Goal: Information Seeking & Learning: Understand process/instructions

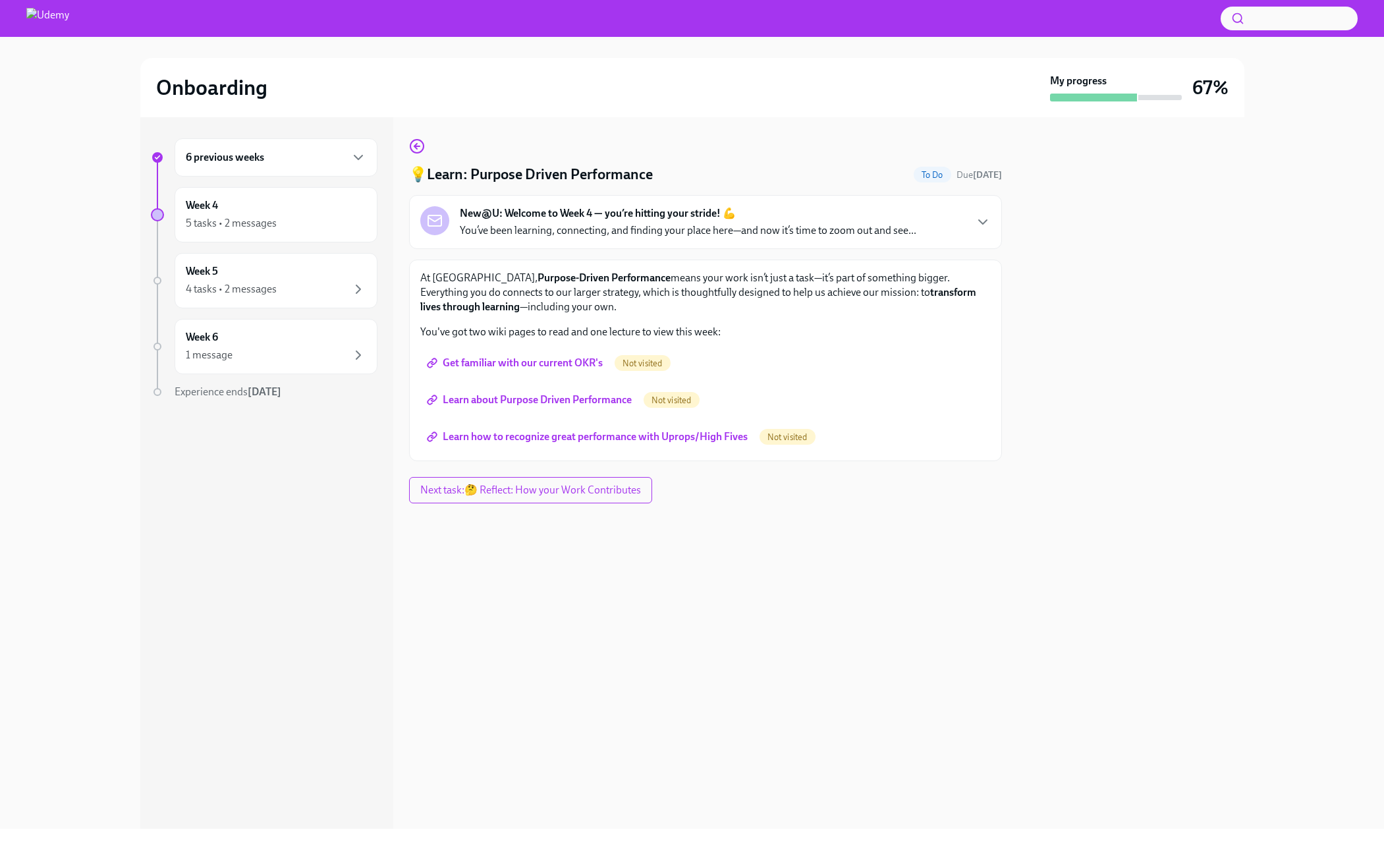
click at [554, 257] on div "💡Learn: Purpose Driven Performance To Do Due [DATE] New@U: Welcome to Week 4 — …" at bounding box center [705, 299] width 593 height 323
click at [977, 226] on icon "button" at bounding box center [983, 222] width 16 height 16
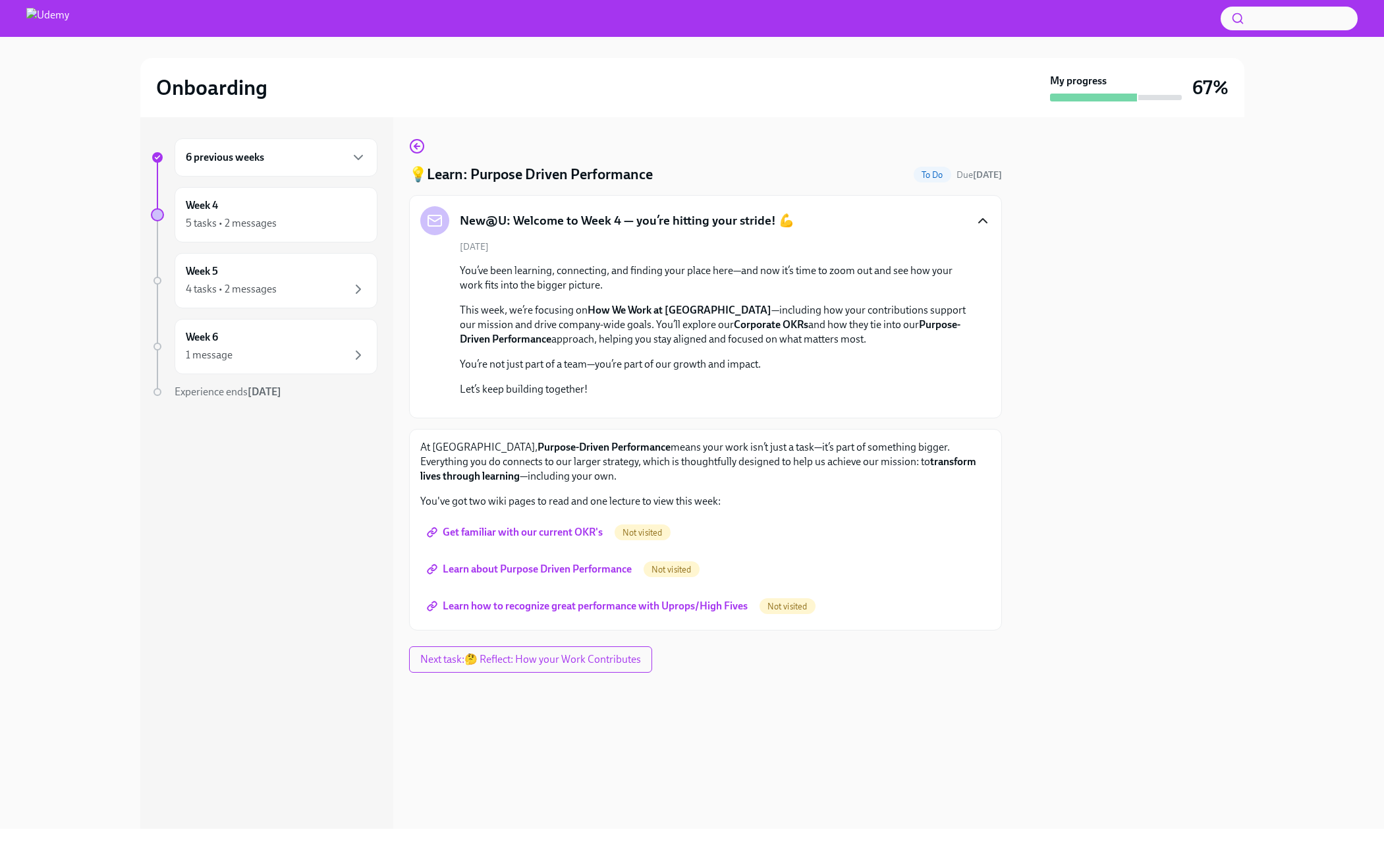
scroll to position [141, 0]
click at [569, 539] on span "Get familiar with our current OKR's" at bounding box center [515, 532] width 173 height 13
click at [546, 576] on span "Learn about Purpose Driven Performance" at bounding box center [530, 569] width 202 height 13
click at [691, 619] on link "Learn how to recognize great performance with Uprops/High Fives" at bounding box center [588, 606] width 337 height 26
click at [951, 407] on div at bounding box center [715, 407] width 510 height 0
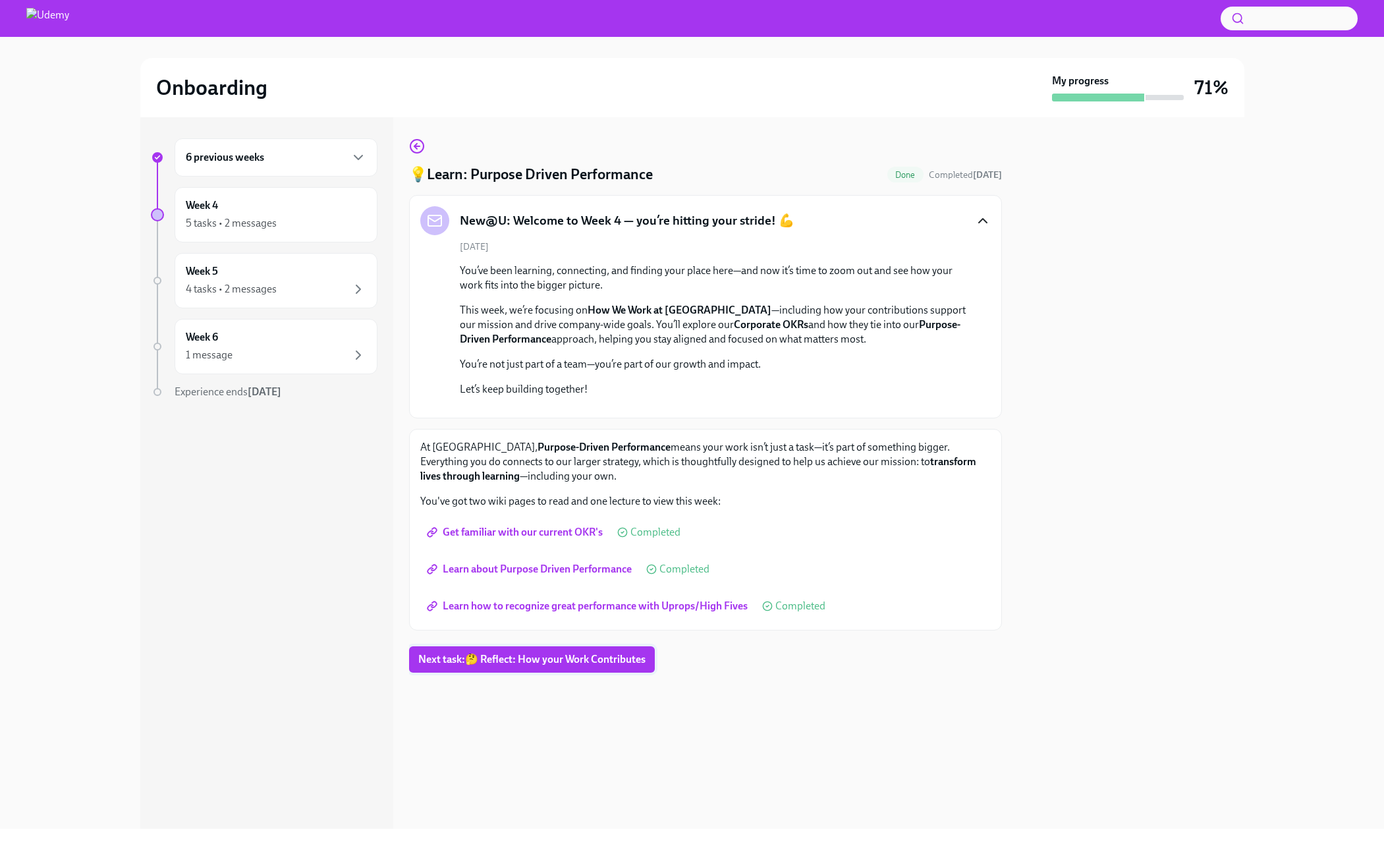
click at [533, 666] on span "Next task : 🤔 Reflect: How your Work Contributes" at bounding box center [531, 659] width 227 height 13
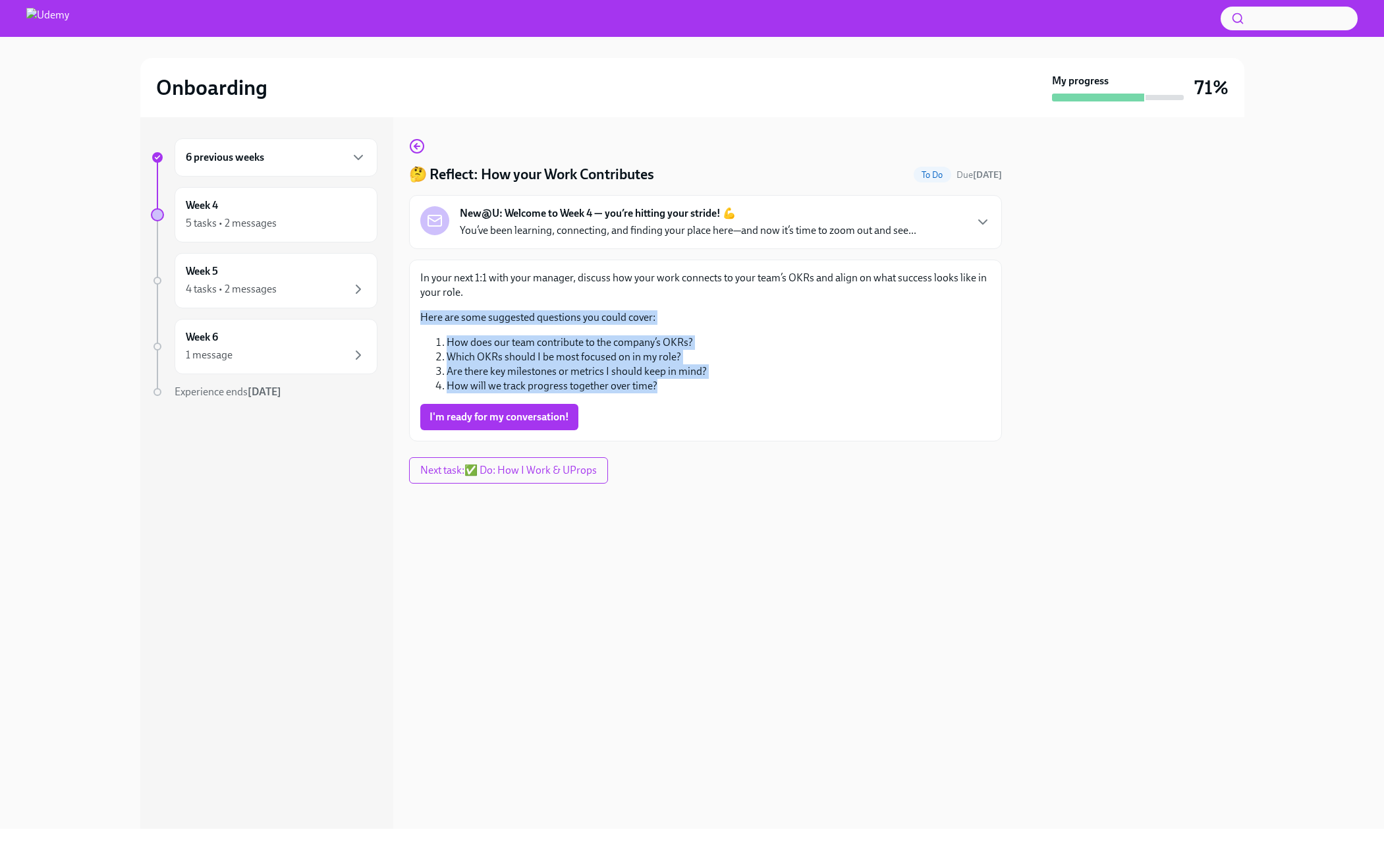
drag, startPoint x: 682, startPoint y: 393, endPoint x: 401, endPoint y: 310, distance: 292.6
click at [401, 310] on div "6 previous weeks Week 4 5 tasks • 2 messages Week 5 4 tasks • 2 messages Week 6…" at bounding box center [692, 472] width 1104 height 711
copy div "Here are some suggested questions you could cover: How does our team contribute…"
click at [537, 420] on span "I'm ready for my conversation!" at bounding box center [499, 416] width 140 height 13
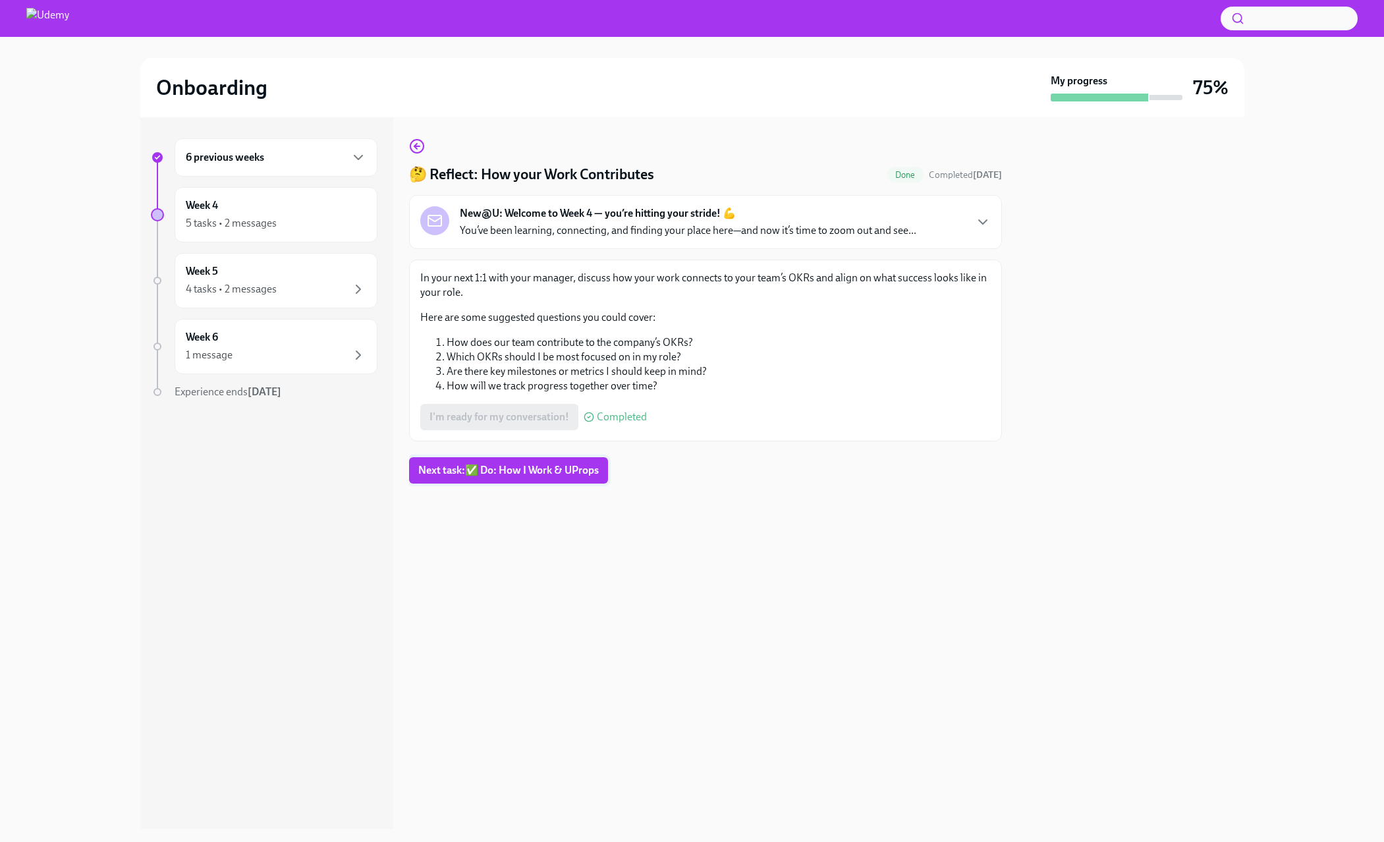
click at [547, 469] on span "Next task : ✅ Do: How I Work & UProps" at bounding box center [508, 470] width 180 height 13
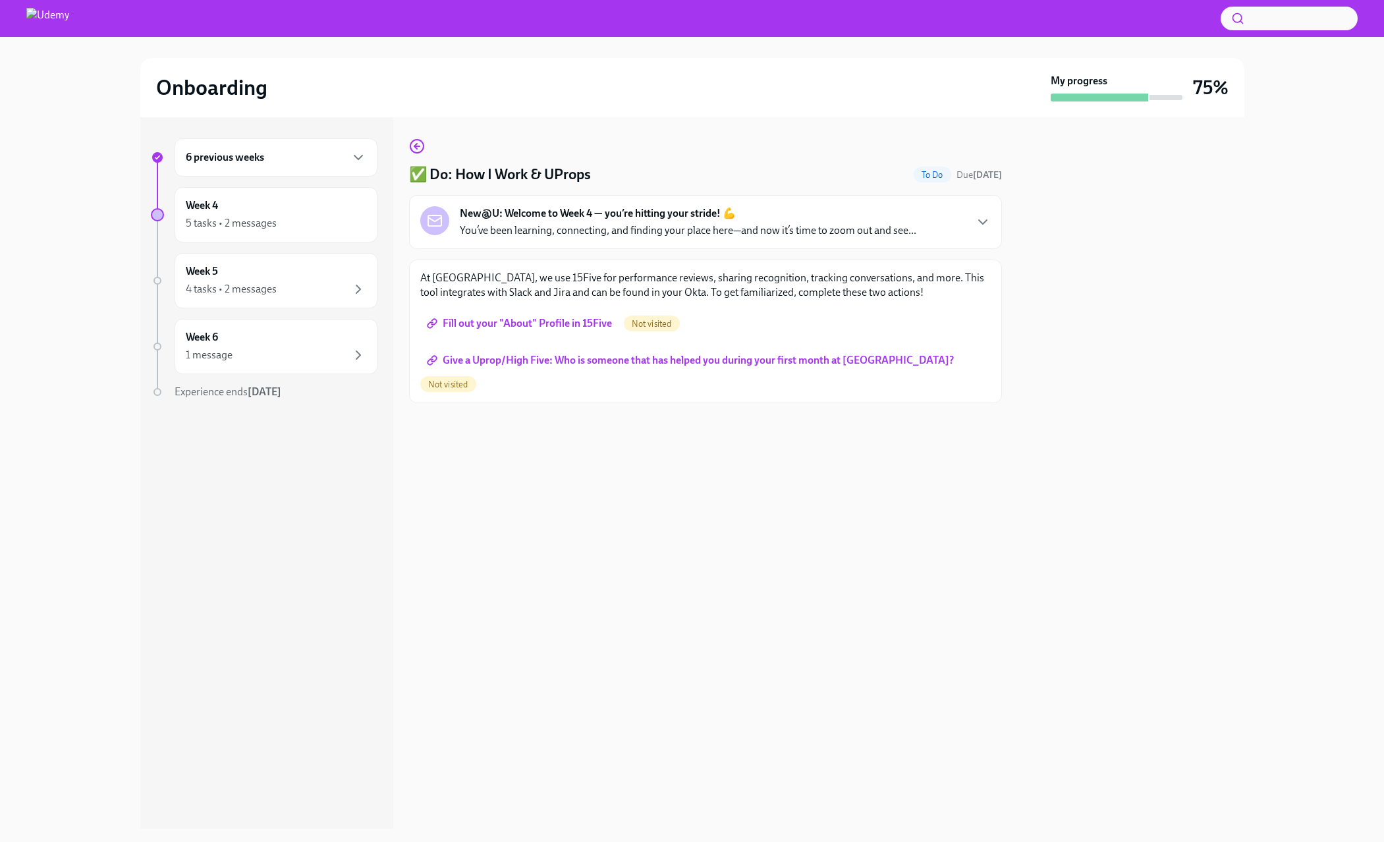
click at [503, 324] on span "Fill out your "About" Profile in 15Five" at bounding box center [520, 323] width 182 height 13
drag, startPoint x: 921, startPoint y: 364, endPoint x: 794, endPoint y: 362, distance: 126.5
click at [476, 379] on span "Not visited" at bounding box center [448, 384] width 56 height 10
click at [763, 361] on span "Give a Uprop/High Five: Who is someone that has helped you during your first mo…" at bounding box center [691, 360] width 524 height 13
click at [311, 291] on div "4 tasks • 2 messages" at bounding box center [276, 289] width 180 height 16
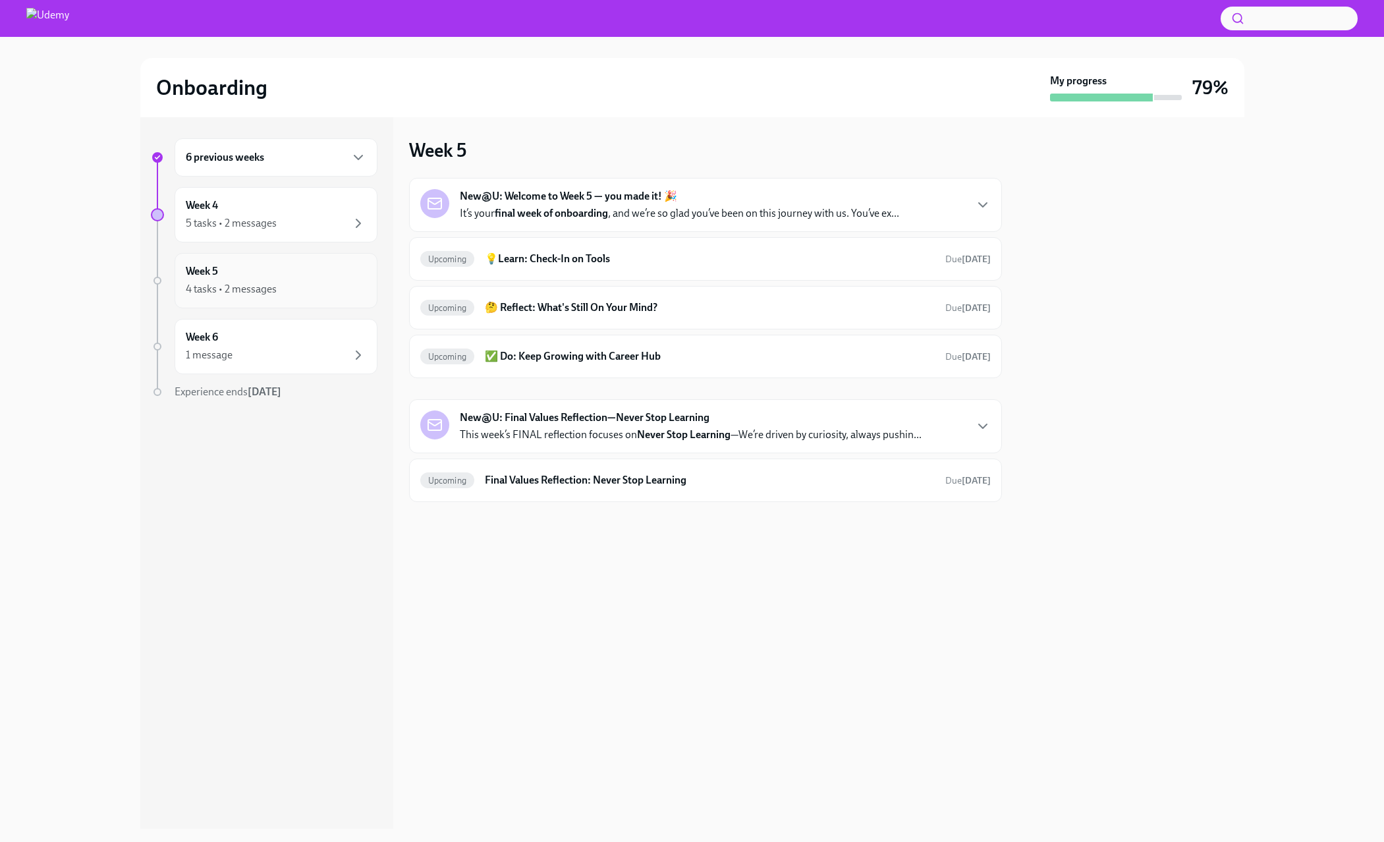
click at [254, 289] on div "4 tasks • 2 messages" at bounding box center [231, 289] width 91 height 14
click at [238, 221] on div "5 tasks • 2 messages" at bounding box center [231, 223] width 91 height 14
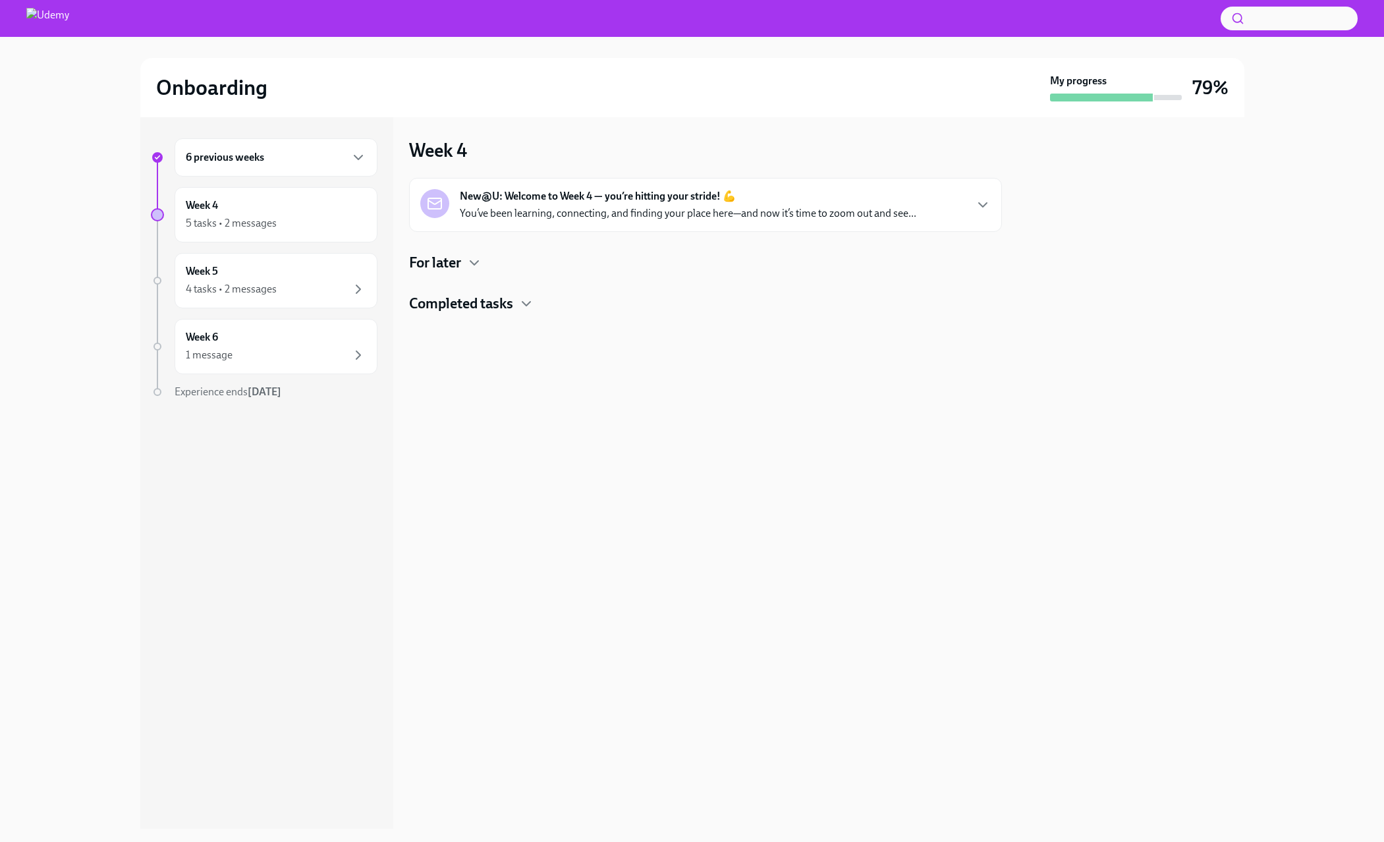
click at [493, 301] on h4 "Completed tasks" at bounding box center [461, 304] width 104 height 20
click at [457, 270] on h4 "For later" at bounding box center [435, 263] width 52 height 20
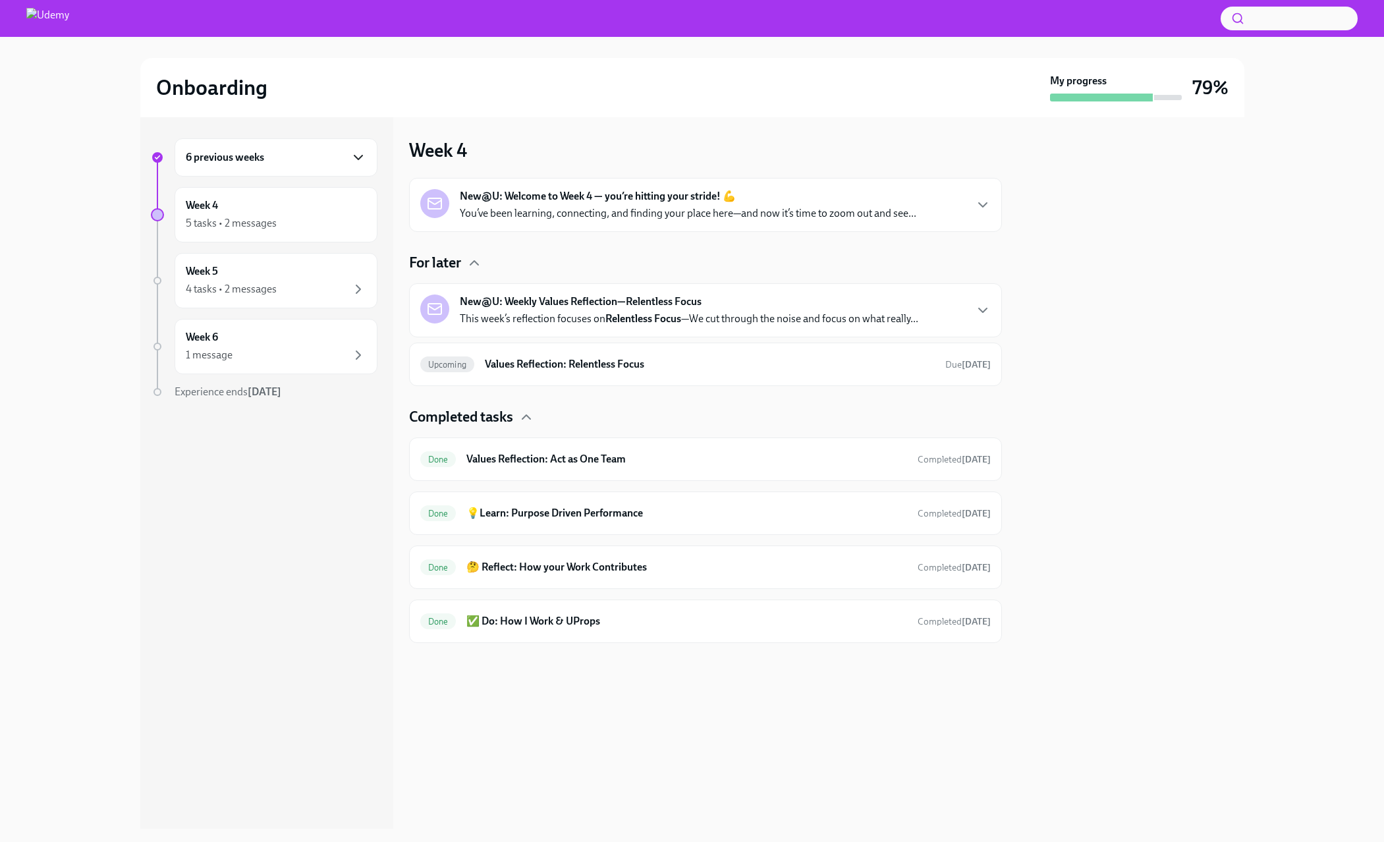
click at [352, 156] on icon "button" at bounding box center [358, 158] width 16 height 16
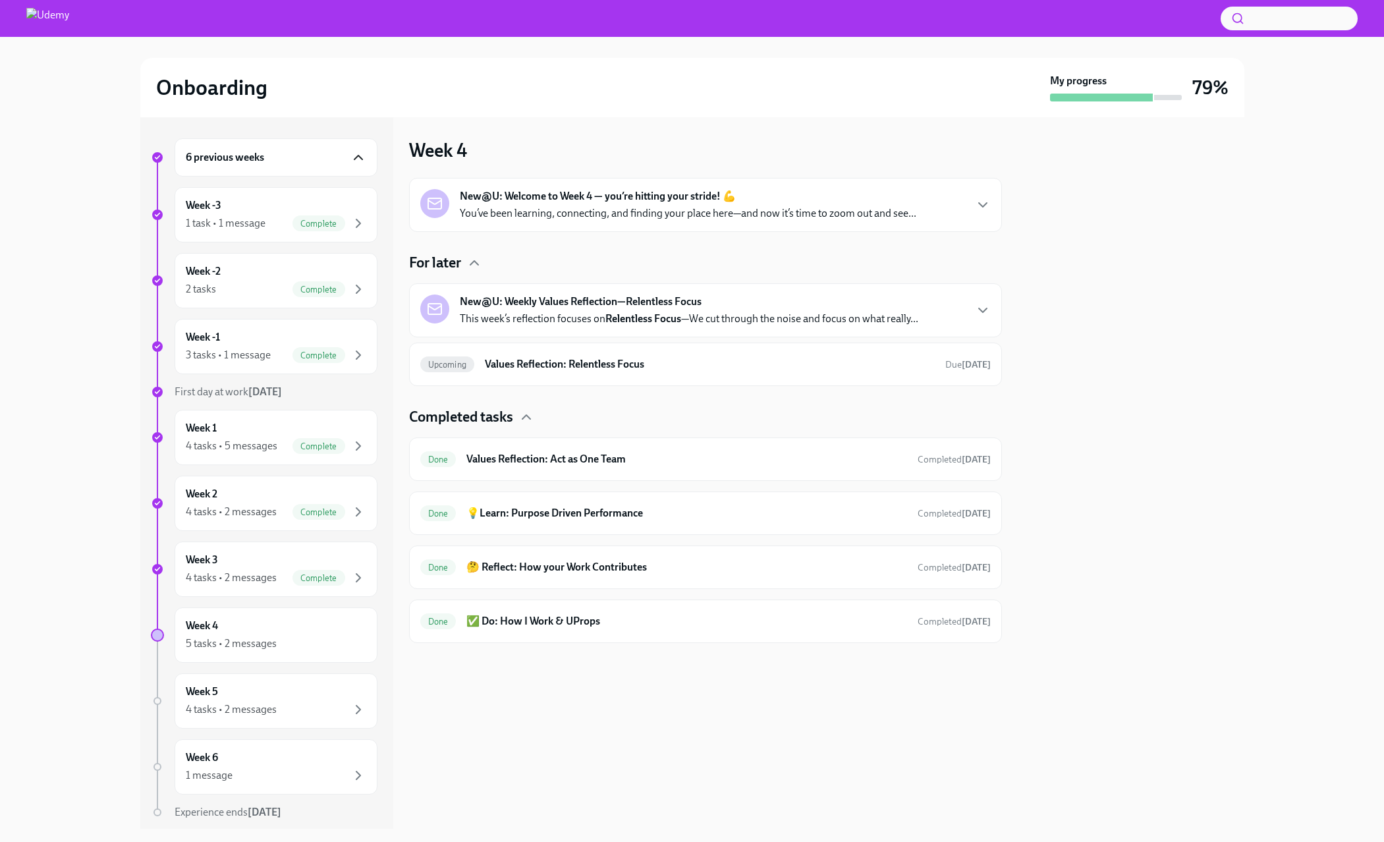
scroll to position [43, 0]
